Goal: Check status: Check status

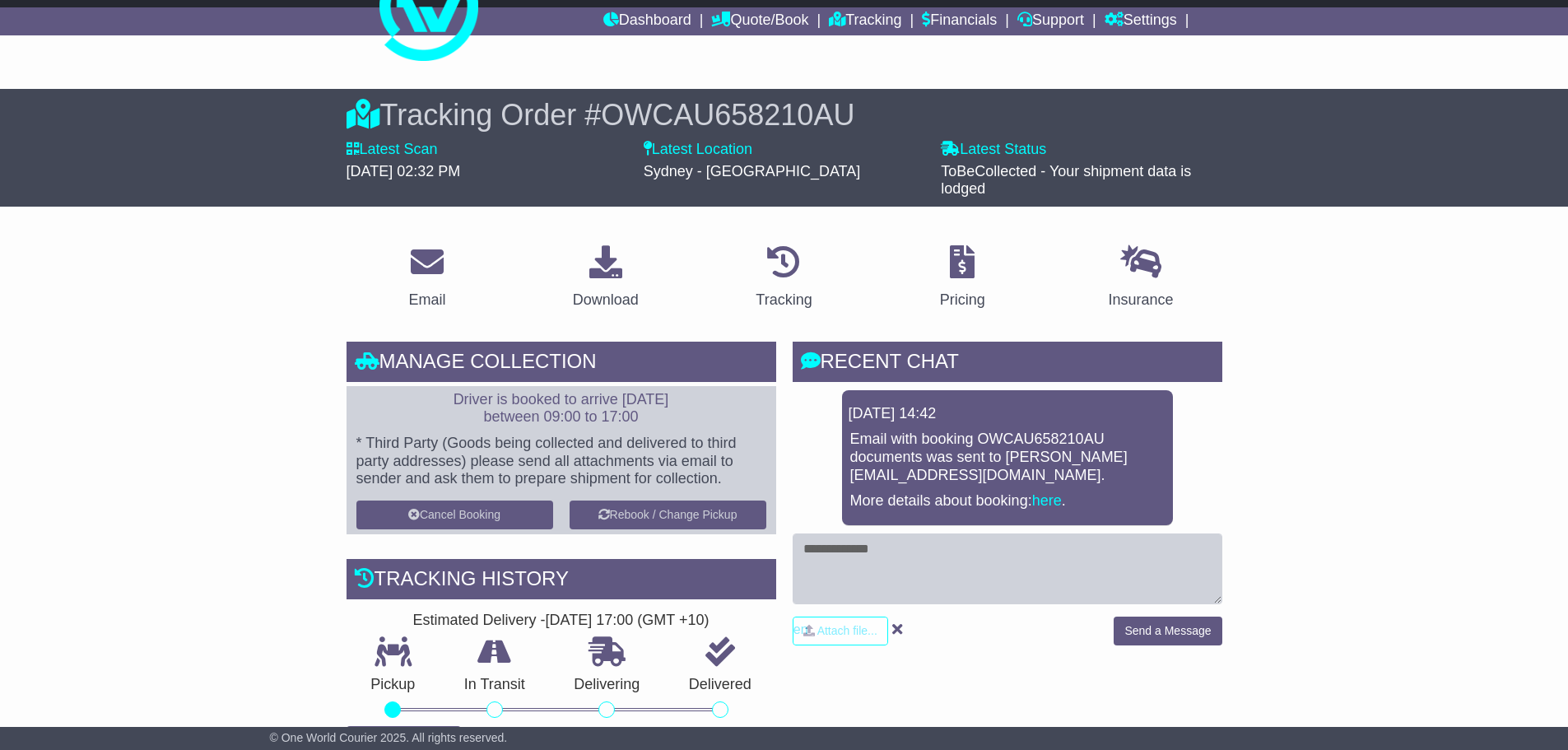
scroll to position [58, 0]
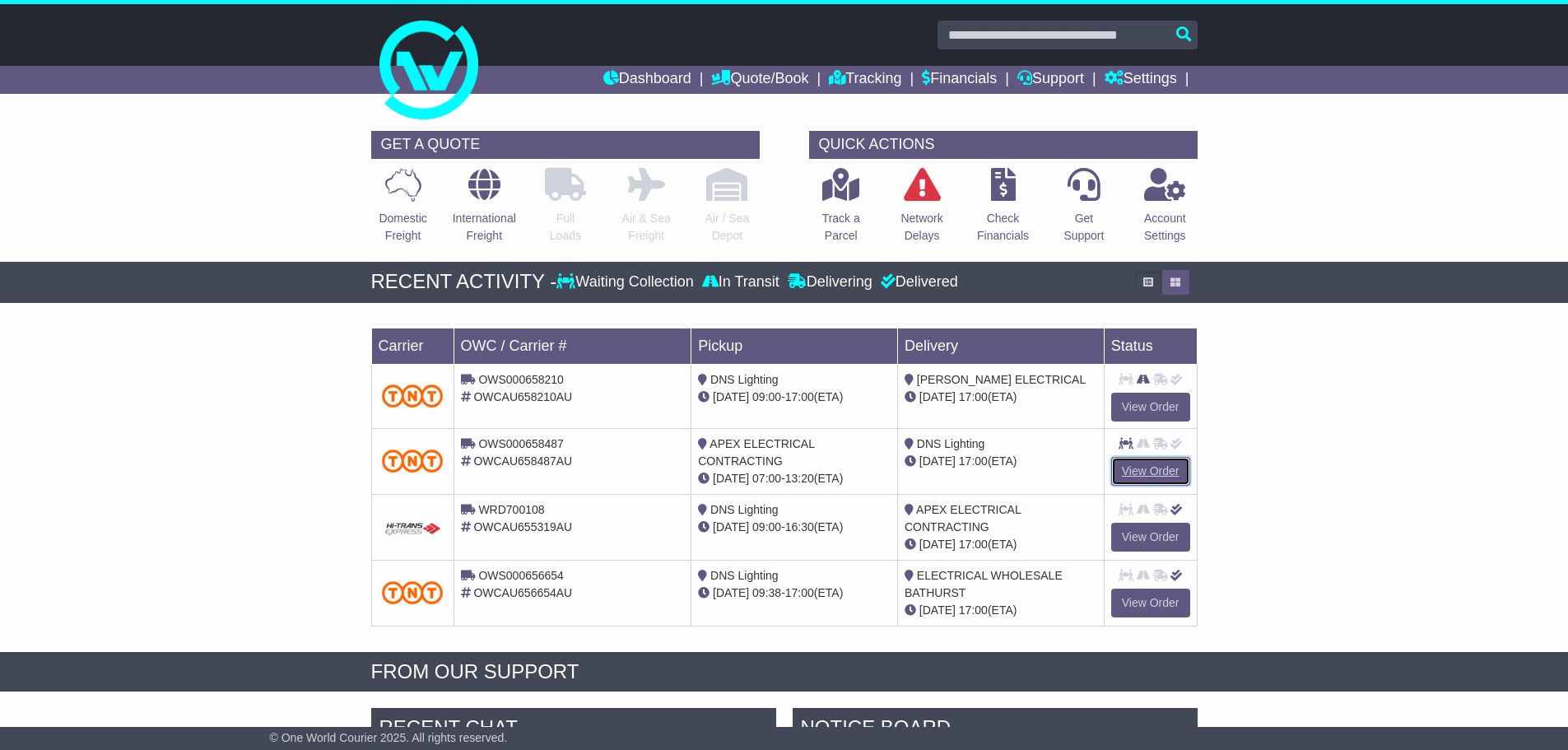
click at [1137, 470] on link "View Order" at bounding box center [1151, 471] width 79 height 29
